Goal: Transaction & Acquisition: Purchase product/service

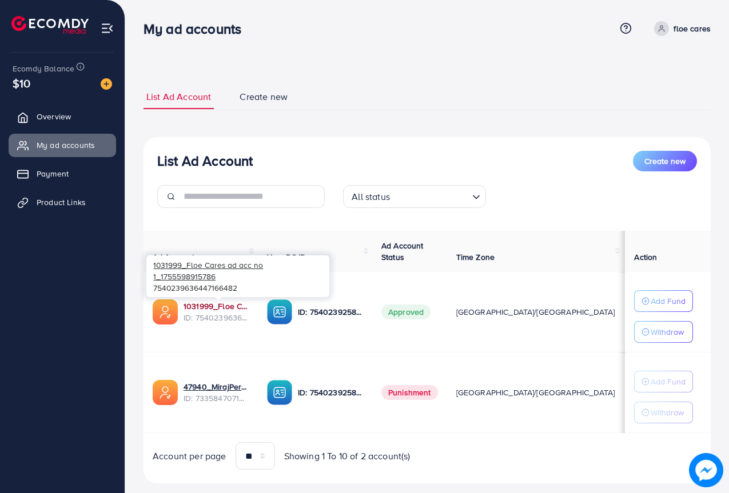
click at [214, 304] on link "1031999_Floe Cares ad acc no 1_1755598915786" at bounding box center [216, 306] width 65 height 11
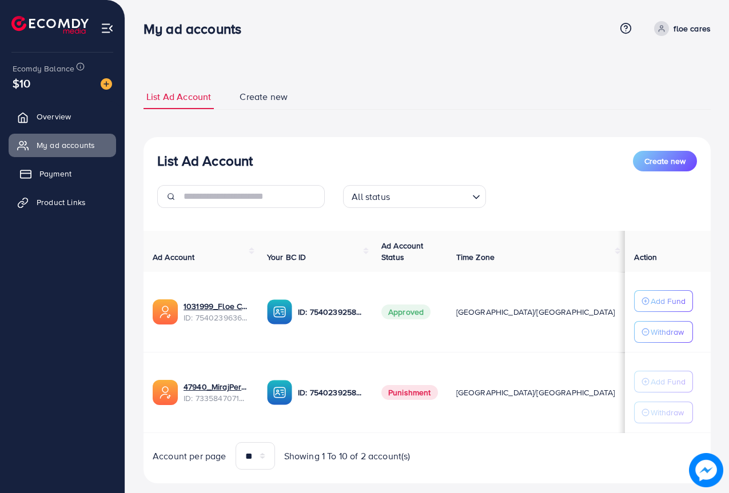
click at [53, 176] on span "Payment" at bounding box center [55, 173] width 32 height 11
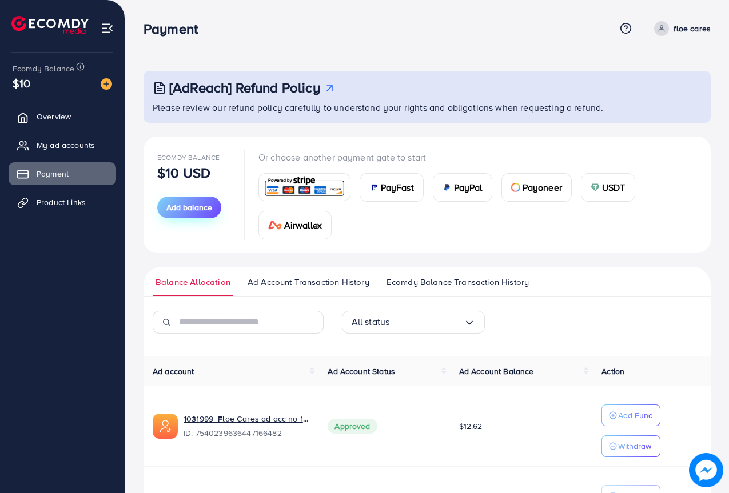
click at [193, 210] on span "Add balance" at bounding box center [189, 207] width 46 height 11
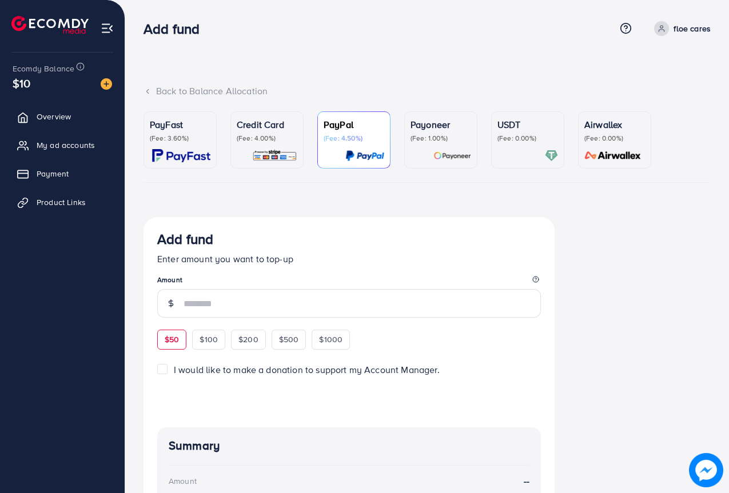
click at [175, 338] on span "$50" at bounding box center [172, 339] width 14 height 11
type input "**"
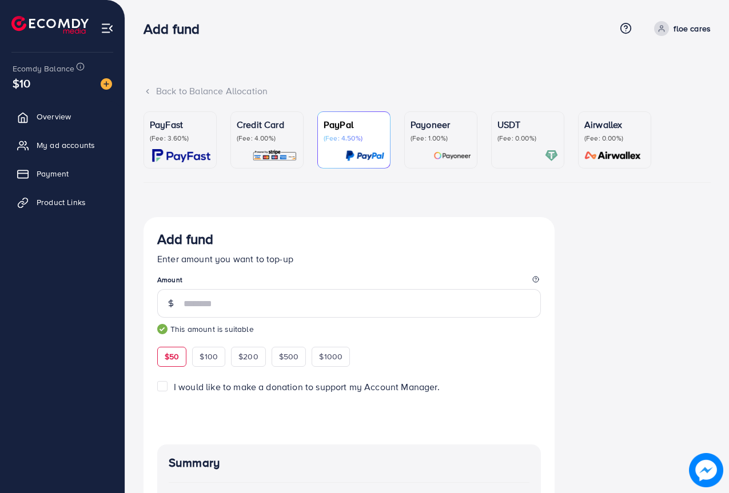
click at [279, 143] on div "Credit Card (Fee: 4.00%)" at bounding box center [267, 140] width 61 height 45
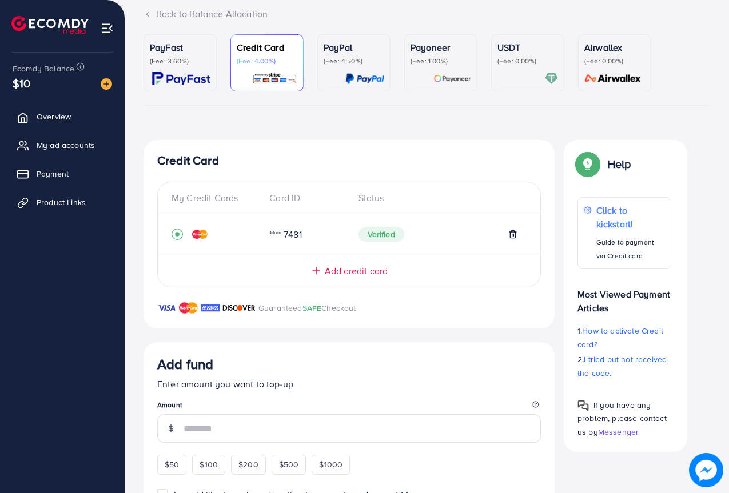
scroll to position [286, 0]
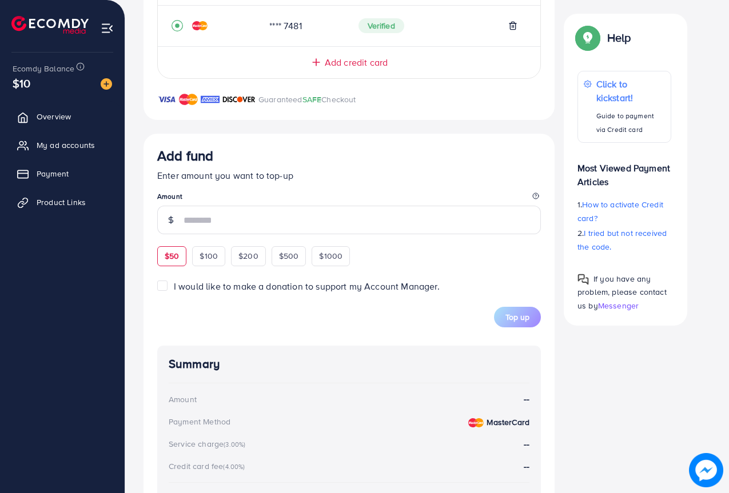
click at [174, 249] on div "$50" at bounding box center [171, 255] width 29 height 19
type input "**"
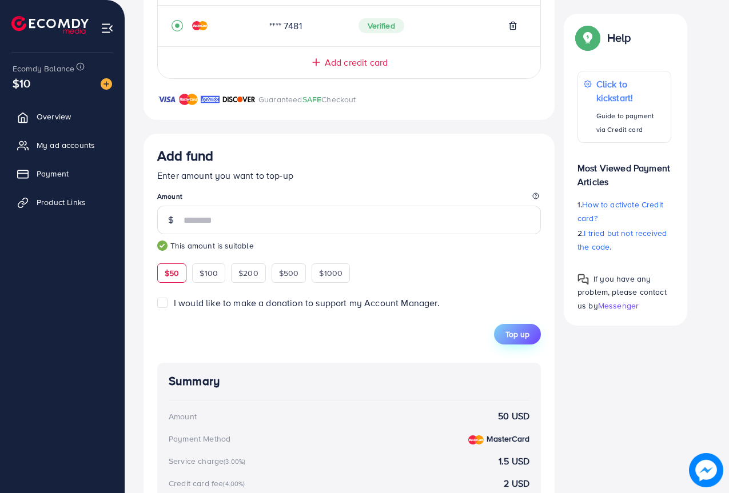
click at [523, 333] on span "Top up" at bounding box center [517, 334] width 24 height 11
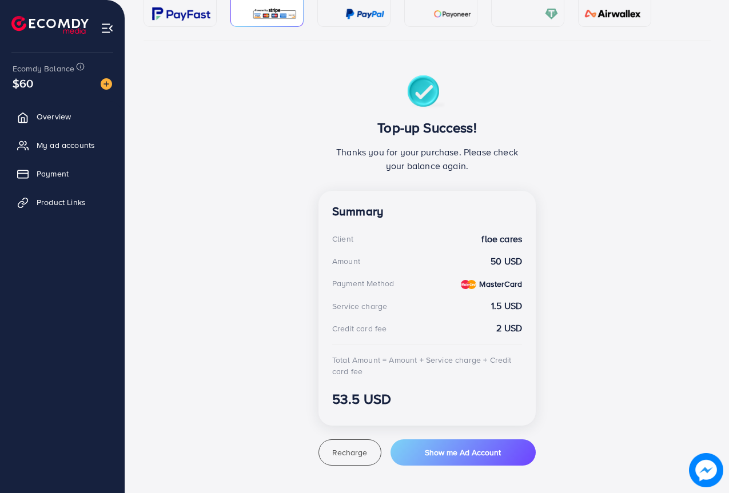
click at [230, 142] on div "Top-up Success! Thanks you for your purchase. Please check your balance again. …" at bounding box center [426, 270] width 567 height 390
click at [63, 122] on span "Overview" at bounding box center [56, 116] width 34 height 11
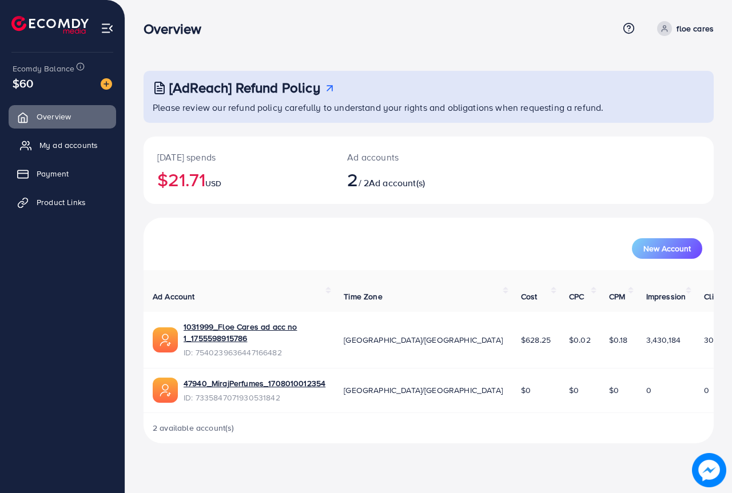
click at [78, 148] on span "My ad accounts" at bounding box center [68, 144] width 58 height 11
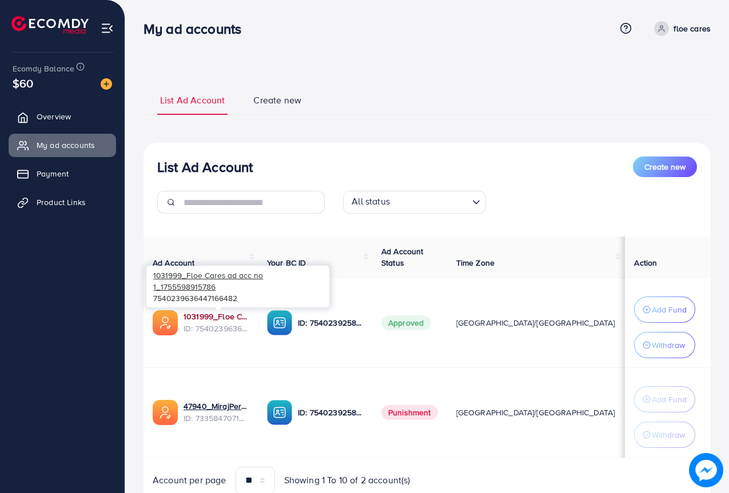
click at [230, 315] on link "1031999_Floe Cares ad acc no 1_1755598915786" at bounding box center [216, 316] width 65 height 11
